Goal: Information Seeking & Learning: Learn about a topic

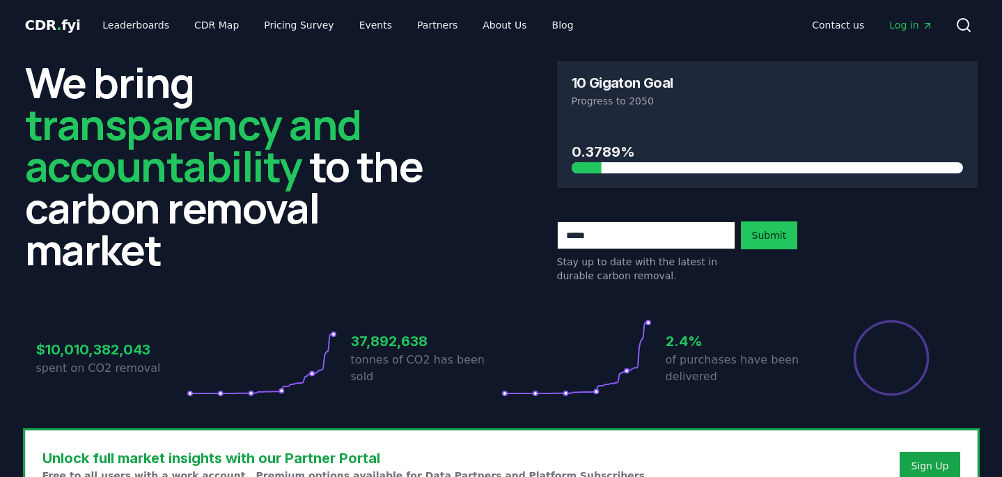
click at [275, 296] on div "$10,010,382,043 spent on CO2 removal 37,892,638 tonnes of CO2 has been sold 2.4…" at bounding box center [501, 349] width 952 height 117
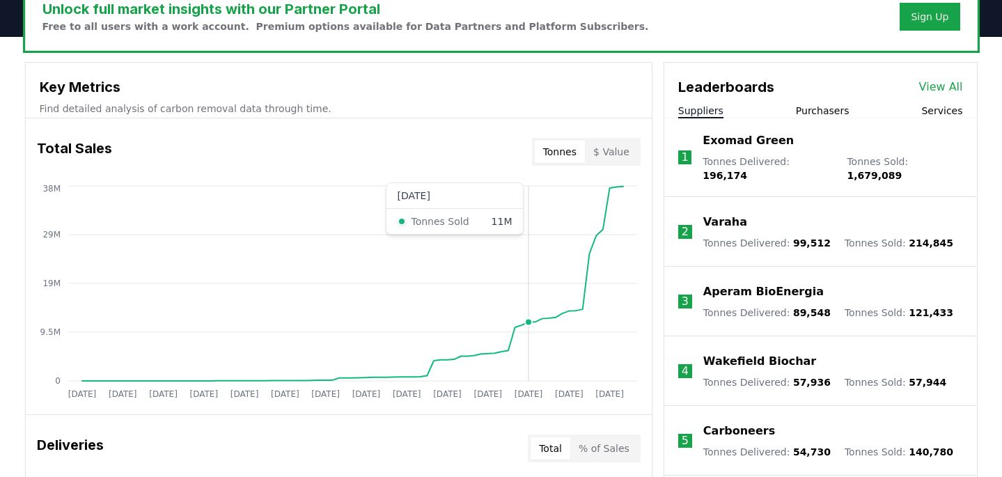
scroll to position [448, 0]
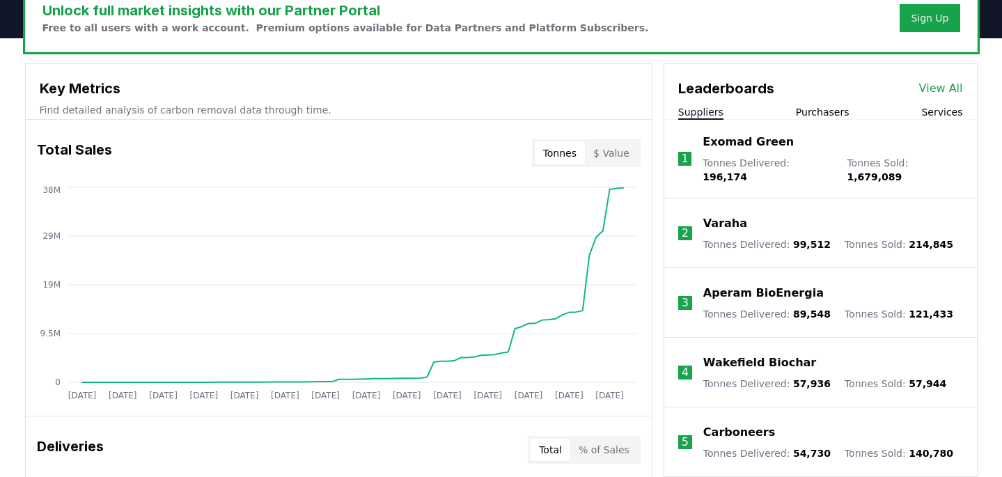
click at [166, 99] on div "Key Metrics Find detailed analysis of carbon removal data through time." at bounding box center [339, 92] width 626 height 56
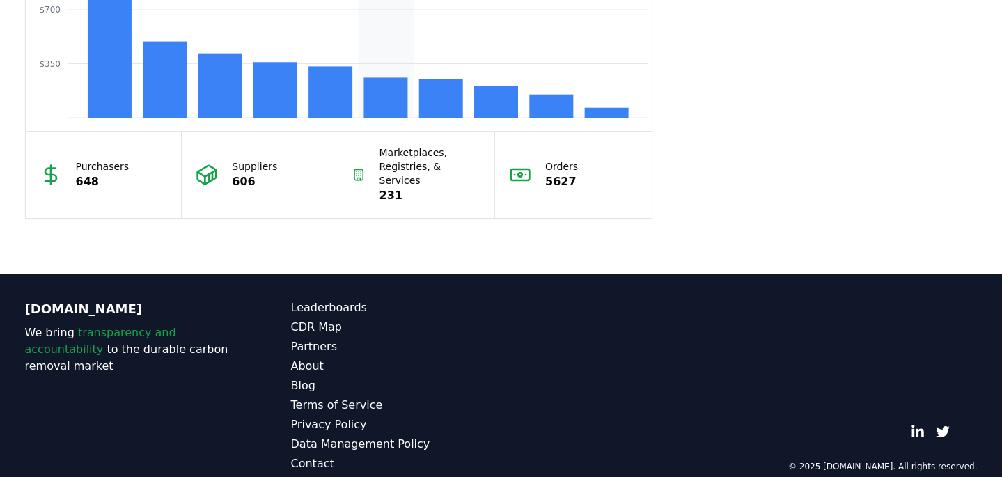
scroll to position [1332, 0]
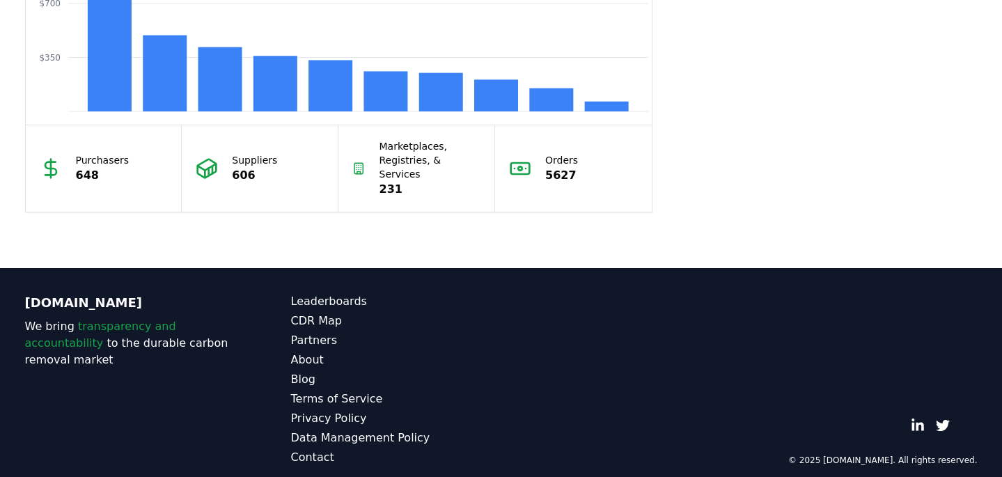
click at [100, 159] on p "Purchasers" at bounding box center [103, 160] width 54 height 14
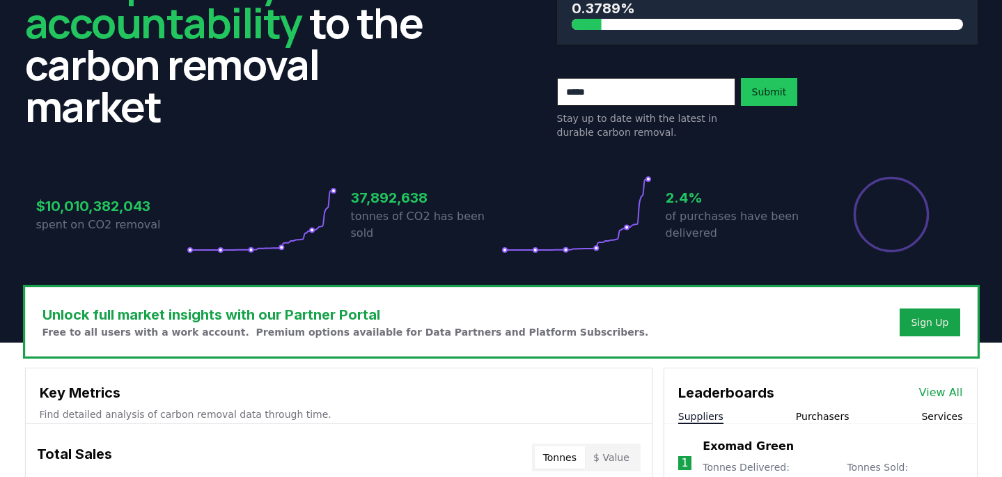
scroll to position [148, 0]
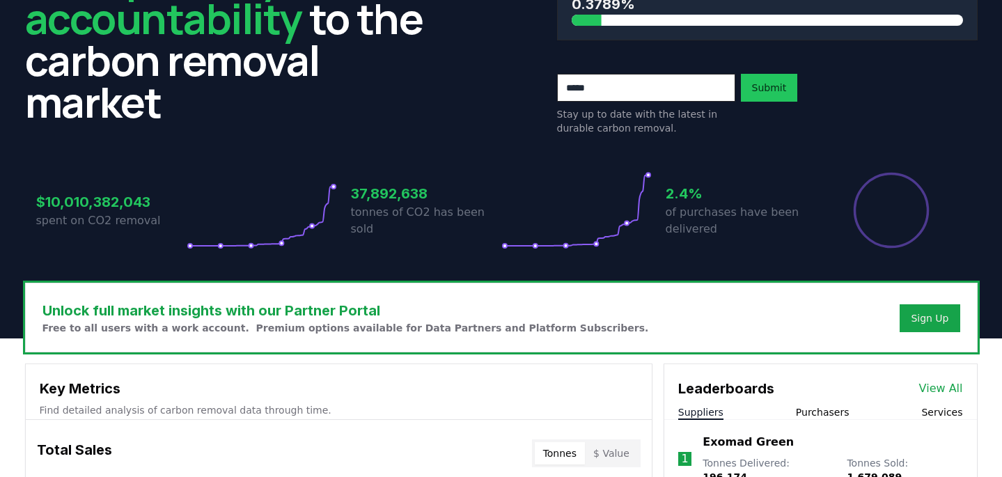
click at [670, 79] on input "email" at bounding box center [646, 88] width 178 height 28
type input "**********"
click at [764, 79] on button "Submit" at bounding box center [769, 88] width 57 height 28
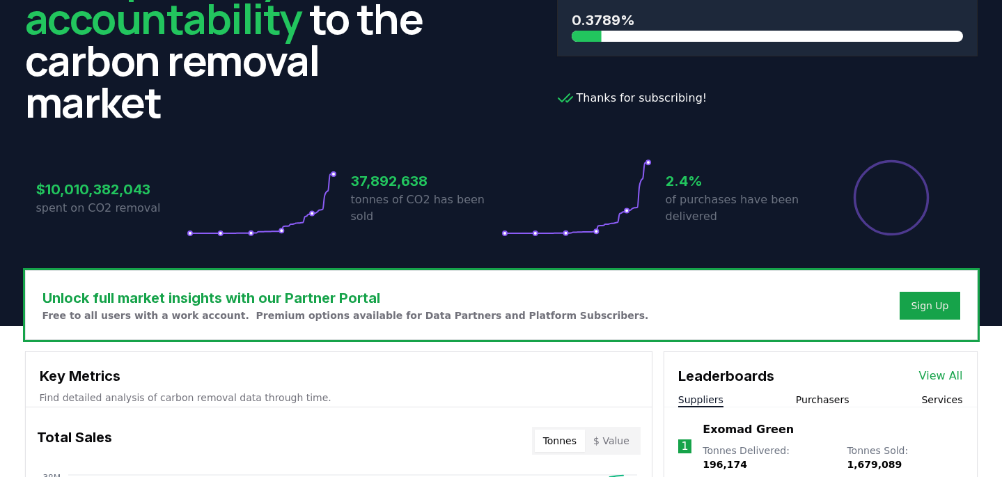
scroll to position [0, 0]
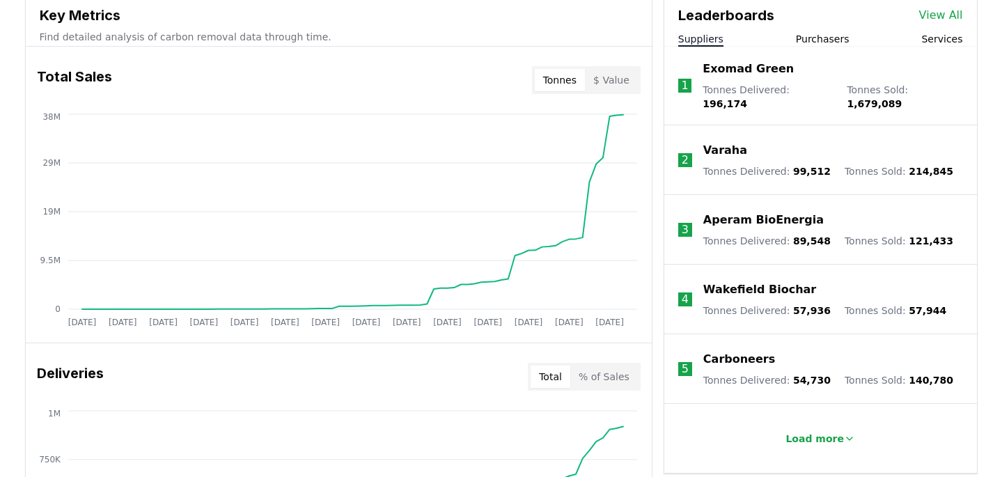
scroll to position [523, 0]
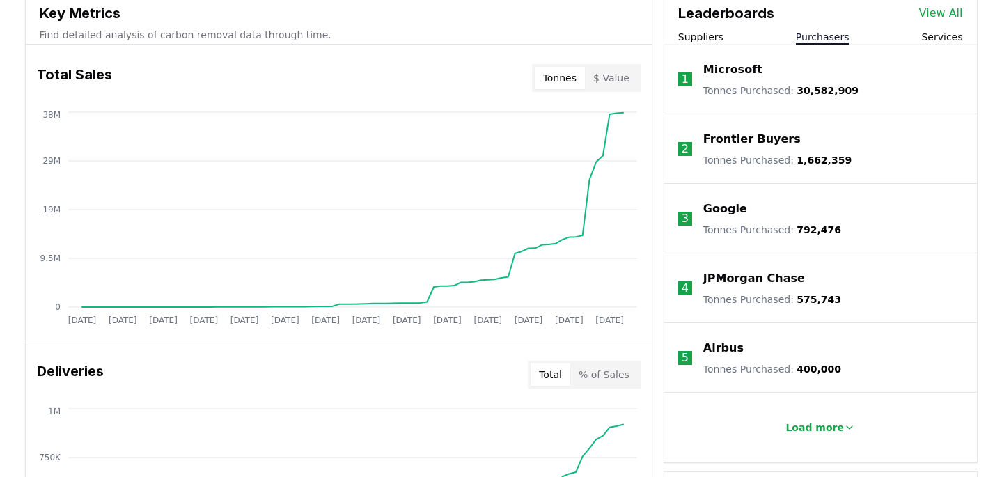
click at [800, 33] on button "Purchasers" at bounding box center [823, 37] width 54 height 14
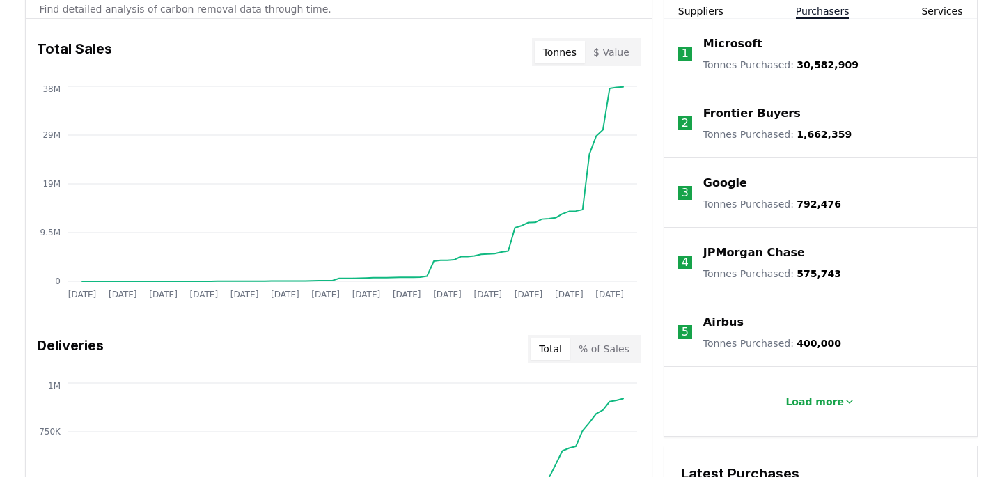
scroll to position [553, 0]
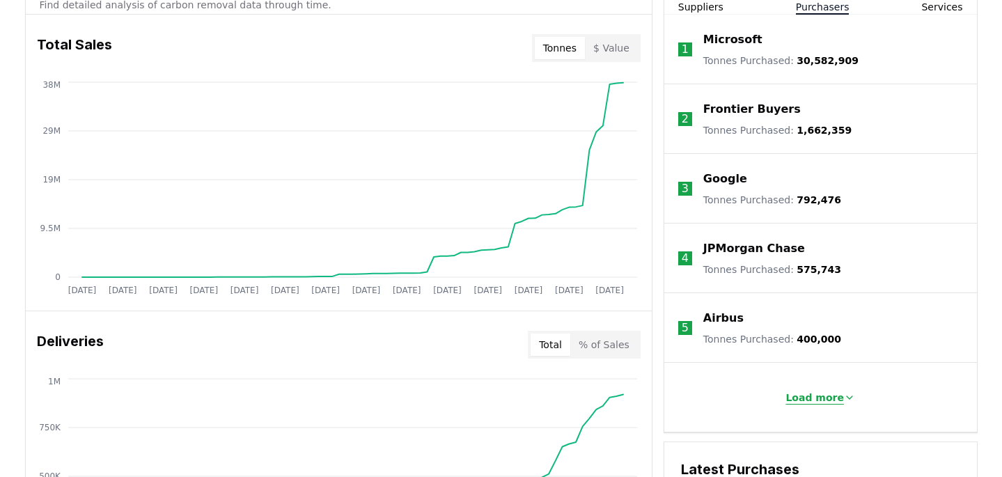
click at [799, 392] on p "Load more" at bounding box center [814, 398] width 58 height 14
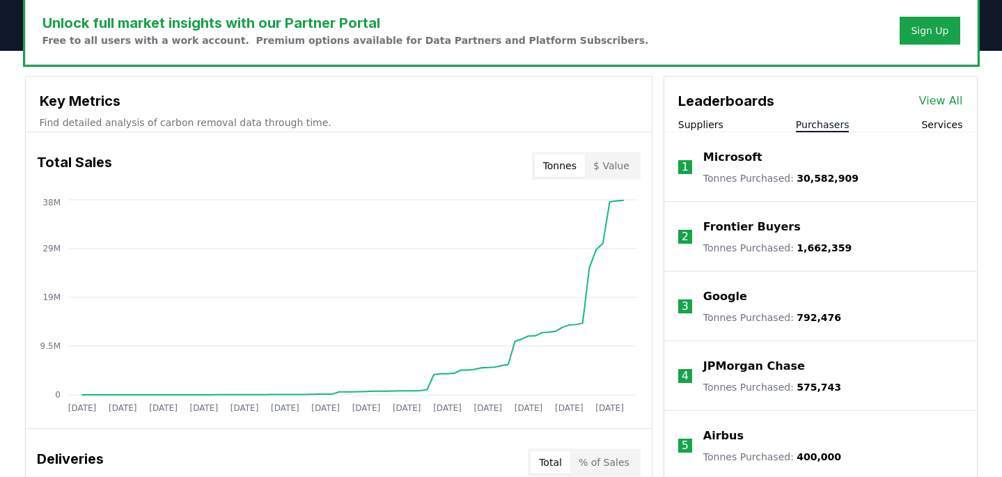
scroll to position [421, 0]
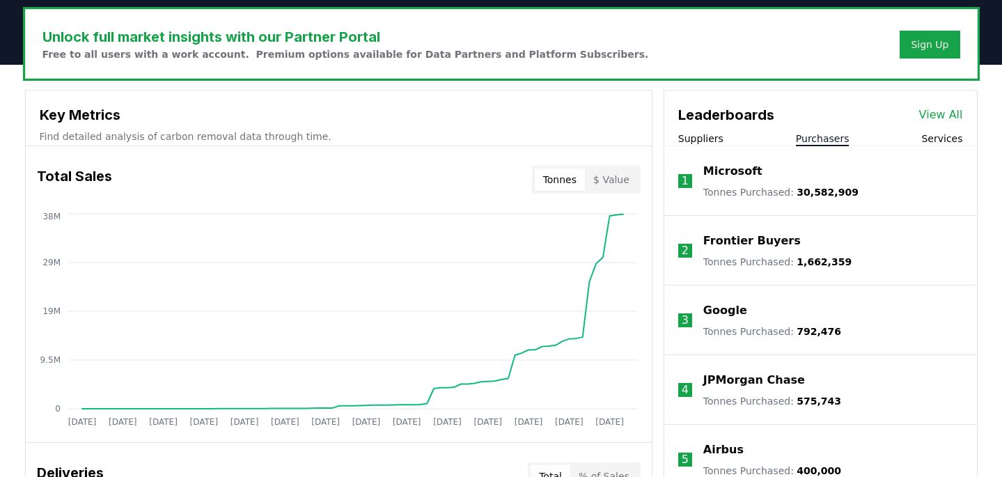
click at [943, 146] on li "1 Microsoft Tonnes Purchased : 30,582,909" at bounding box center [820, 181] width 313 height 70
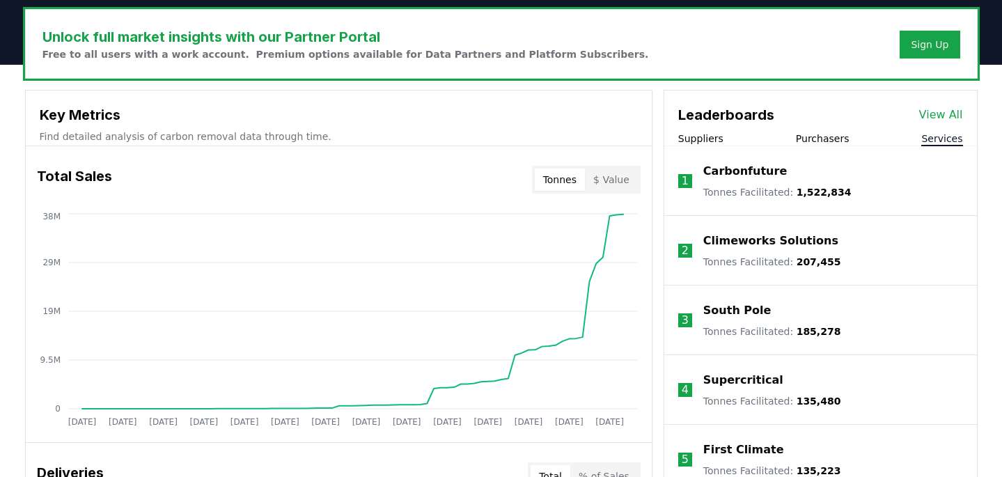
click at [937, 139] on button "Services" at bounding box center [941, 139] width 41 height 14
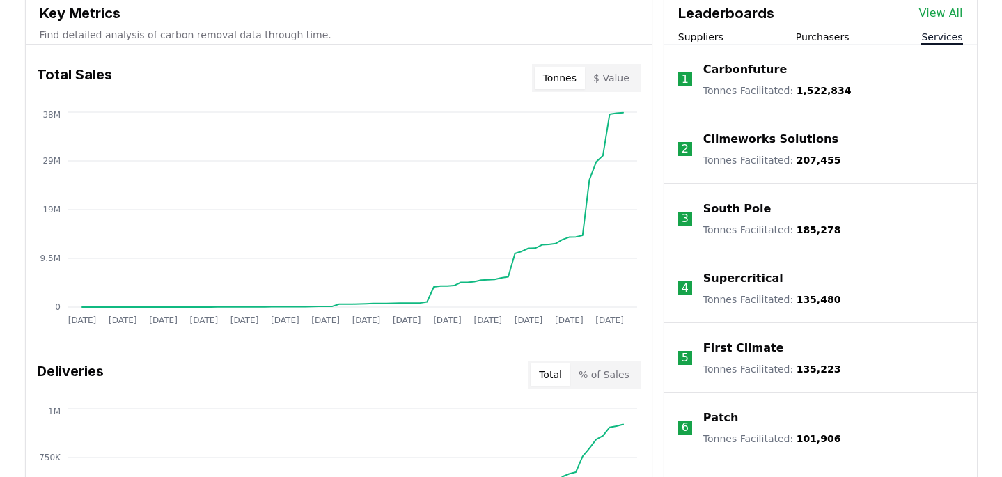
scroll to position [374, 0]
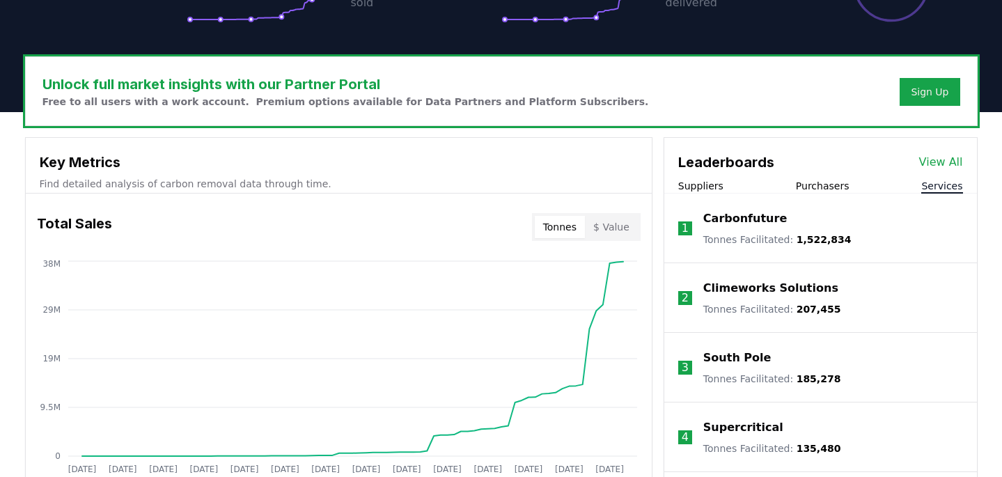
click at [723, 181] on div "Suppliers Purchasers Services" at bounding box center [820, 186] width 313 height 15
click at [701, 185] on button "Suppliers" at bounding box center [700, 186] width 45 height 14
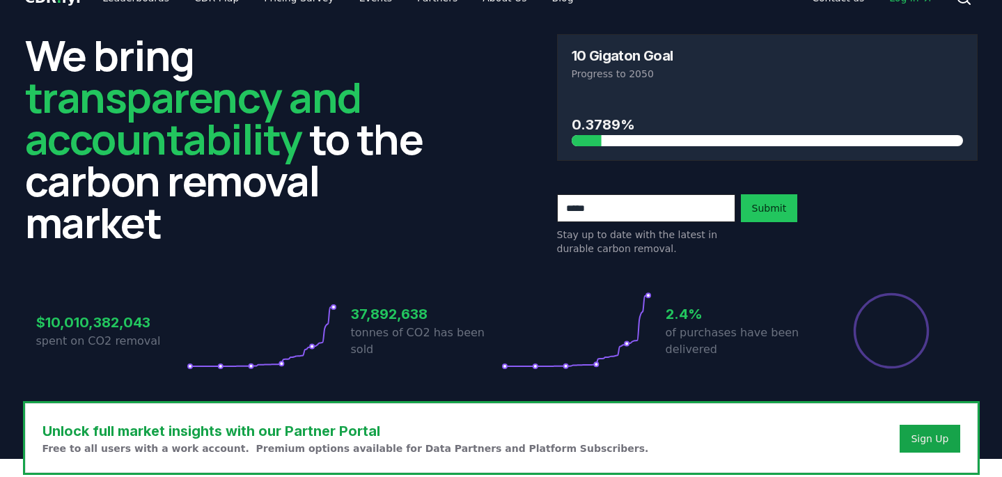
scroll to position [0, 0]
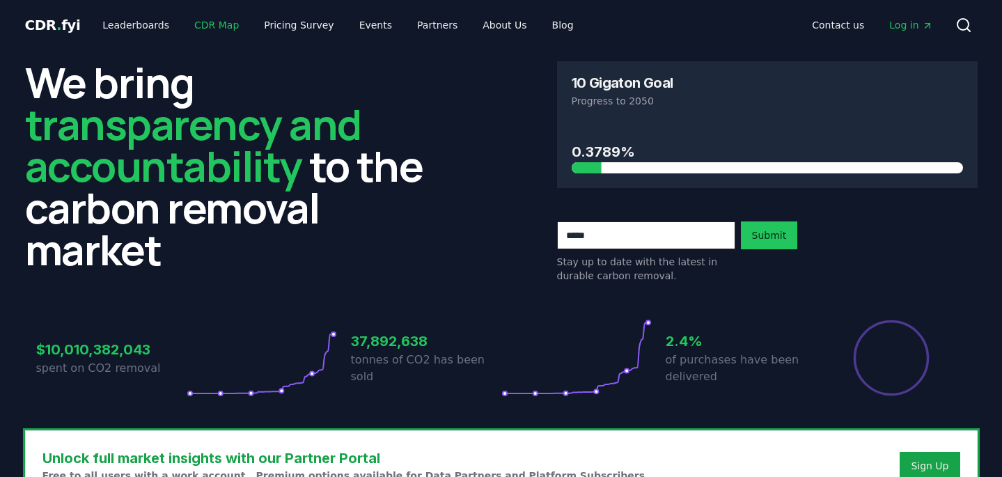
click at [196, 31] on link "CDR Map" at bounding box center [216, 25] width 67 height 25
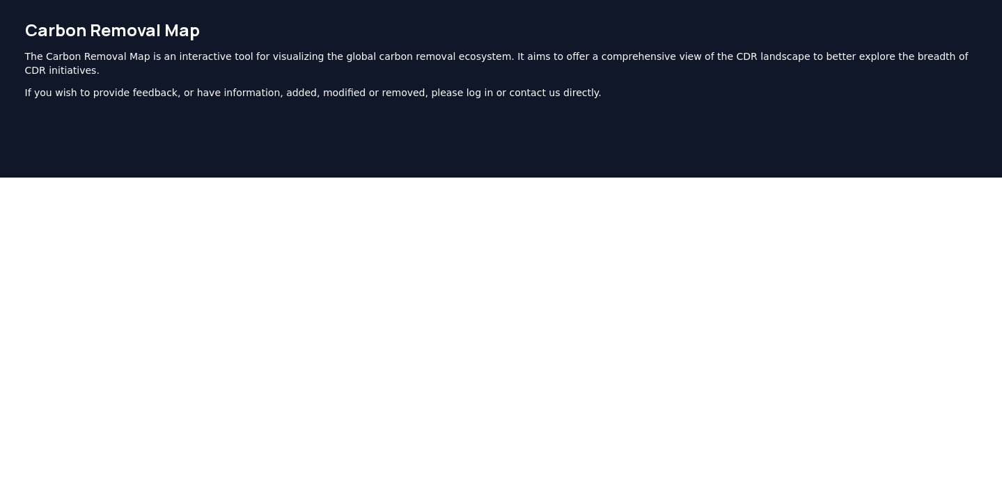
scroll to position [42, 0]
